Goal: Task Accomplishment & Management: Manage account settings

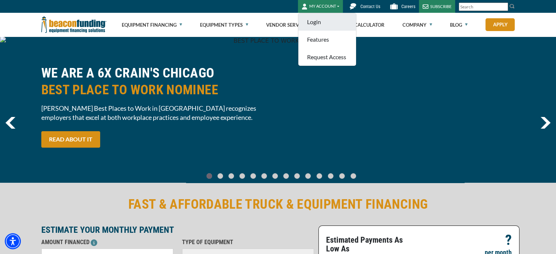
click at [320, 18] on link "Login" at bounding box center [327, 22] width 58 height 18
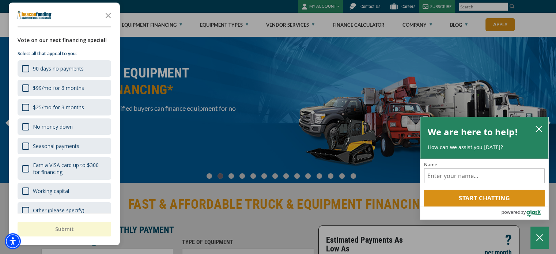
click at [323, 8] on div "button" at bounding box center [278, 127] width 556 height 254
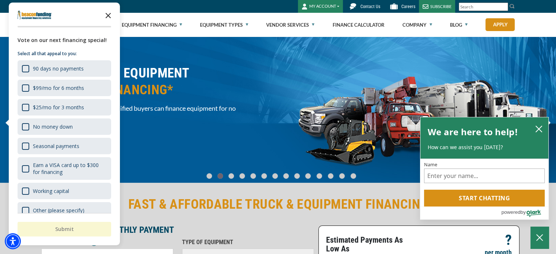
click at [113, 15] on icon "Close the survey" at bounding box center [108, 15] width 15 height 15
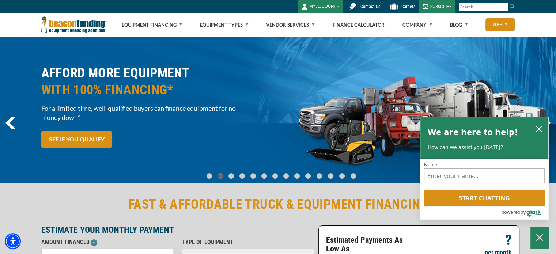
click at [318, 5] on button "MY ACCOUNT" at bounding box center [320, 6] width 45 height 13
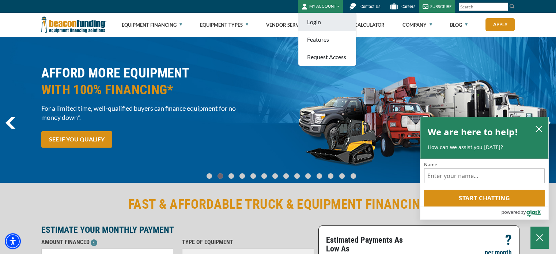
click at [323, 16] on link "Login" at bounding box center [327, 22] width 58 height 18
